Goal: Task Accomplishment & Management: Complete application form

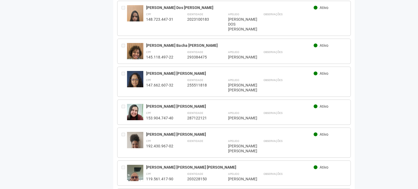
scroll to position [899, 0]
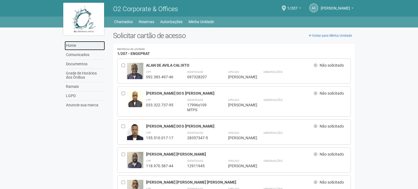
click at [71, 45] on link "Home" at bounding box center [85, 45] width 40 height 9
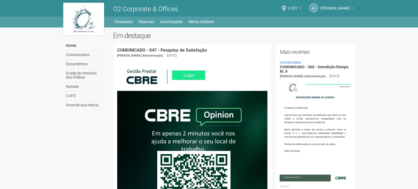
click at [286, 8] on span at bounding box center [284, 8] width 4 height 6
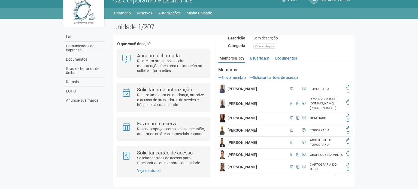
scroll to position [13, 0]
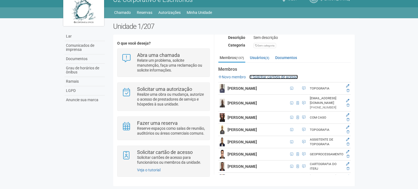
click at [280, 75] on font "Solicitar cartões de acesso" at bounding box center [275, 77] width 45 height 4
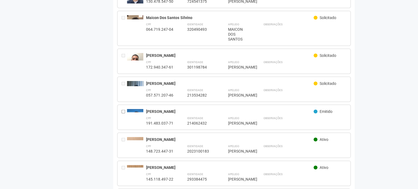
scroll to position [763, 0]
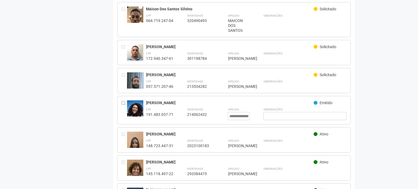
click at [124, 114] on div at bounding box center [124, 111] width 5 height 20
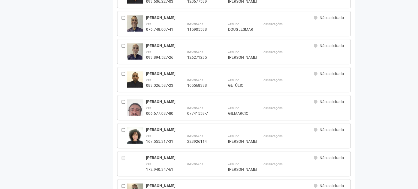
scroll to position [0, 0]
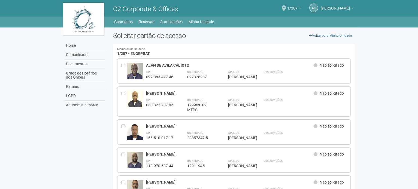
drag, startPoint x: 98, startPoint y: 102, endPoint x: 60, endPoint y: 0, distance: 108.8
click at [38, 50] on body "Aguarde... O2 Corporate & Offices AC Andréa Cunha Andréa Cunha compras@engeprat…" at bounding box center [209, 94] width 418 height 189
